Goal: Task Accomplishment & Management: Manage account settings

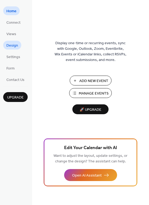
click at [9, 47] on span "Design" at bounding box center [12, 46] width 12 height 6
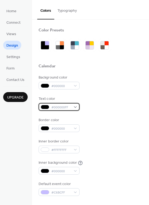
click at [69, 105] on span "#000000FF" at bounding box center [61, 108] width 20 height 6
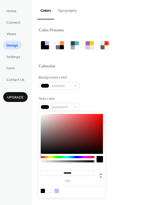
click at [49, 192] on div at bounding box center [50, 191] width 4 height 4
type input "*******"
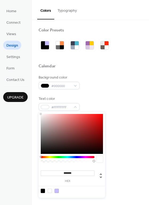
click at [82, 105] on div "Text color #FFFFFFFF" at bounding box center [91, 103] width 104 height 15
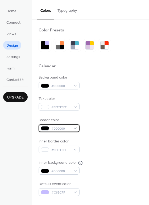
click at [61, 129] on span "#000000" at bounding box center [61, 129] width 20 height 6
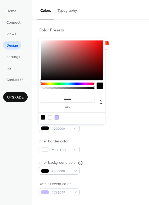
click at [49, 117] on div at bounding box center [50, 117] width 4 height 4
click at [44, 118] on div at bounding box center [43, 117] width 4 height 4
type input "*******"
click at [96, 136] on div "Background color #000000 Text color #FFFFFFFF Border color #000000FF Inner bord…" at bounding box center [91, 135] width 104 height 121
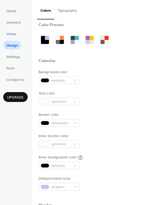
scroll to position [7, 0]
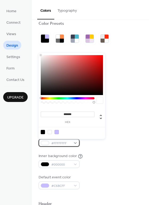
click at [66, 144] on span "#FFFFFFFF" at bounding box center [61, 144] width 20 height 6
click at [43, 133] on div at bounding box center [43, 132] width 4 height 4
type input "*******"
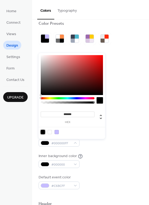
click at [113, 149] on div "Background color #000000 Text color #FFFFFFFF Border color #000000FF Inner bord…" at bounding box center [91, 128] width 104 height 121
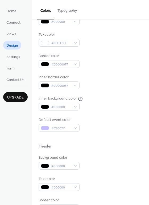
scroll to position [66, 0]
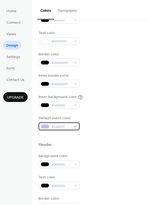
click at [61, 128] on span "#C6BCFF" at bounding box center [61, 127] width 20 height 6
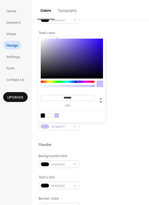
click at [50, 115] on div at bounding box center [50, 116] width 4 height 4
type input "*******"
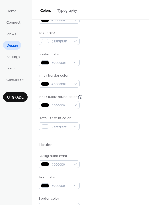
click at [86, 138] on div at bounding box center [91, 136] width 104 height 12
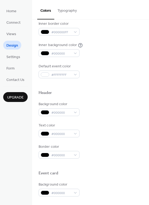
scroll to position [123, 0]
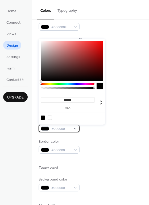
click at [63, 130] on span "#000000" at bounding box center [61, 129] width 20 height 6
click at [50, 118] on div at bounding box center [50, 118] width 4 height 4
type input "*******"
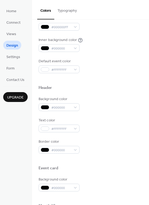
click at [91, 145] on div "Border color #000000" at bounding box center [91, 146] width 104 height 15
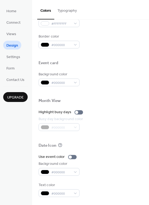
scroll to position [228, 0]
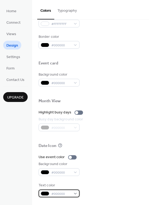
click at [60, 194] on span "#000000" at bounding box center [61, 195] width 20 height 6
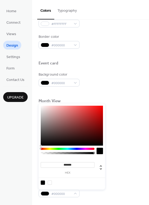
click at [49, 182] on div at bounding box center [50, 183] width 4 height 4
type input "*******"
click at [117, 146] on div "Date Icon" at bounding box center [91, 147] width 104 height 7
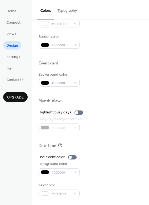
scroll to position [228, 0]
click at [64, 9] on button "Typography" at bounding box center [67, 9] width 26 height 19
